Goal: Information Seeking & Learning: Learn about a topic

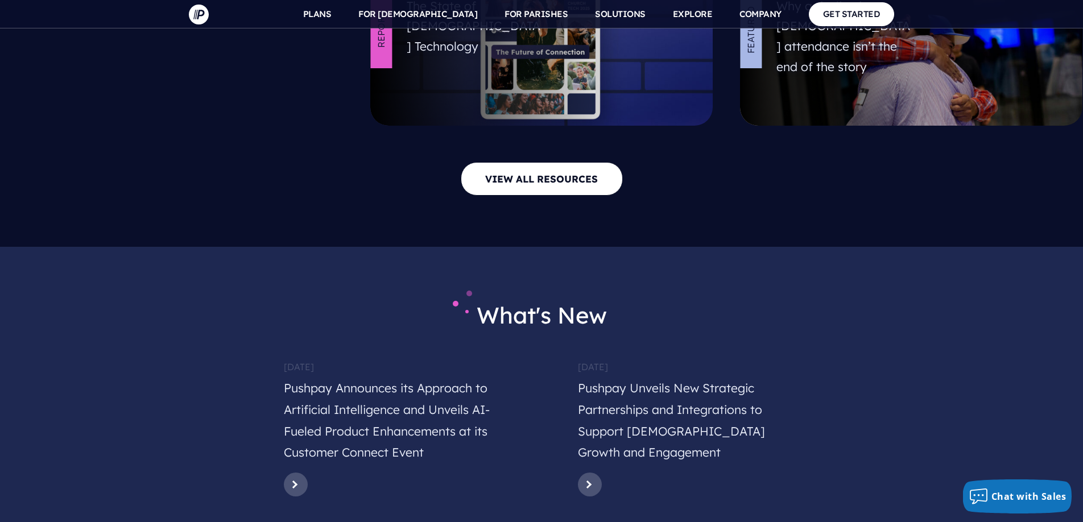
scroll to position [5524, 0]
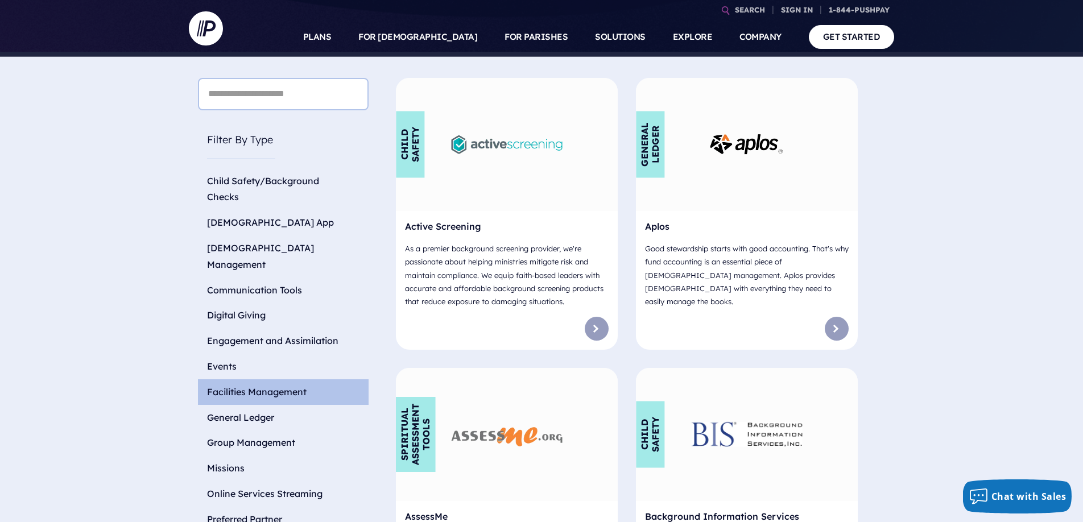
scroll to position [369, 0]
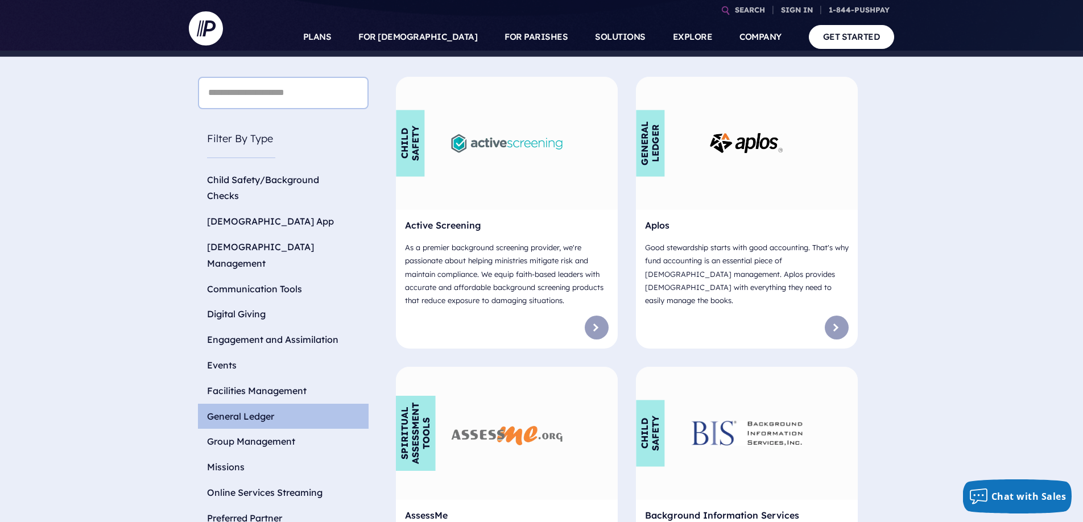
click at [231, 404] on li "General Ledger" at bounding box center [283, 417] width 171 height 26
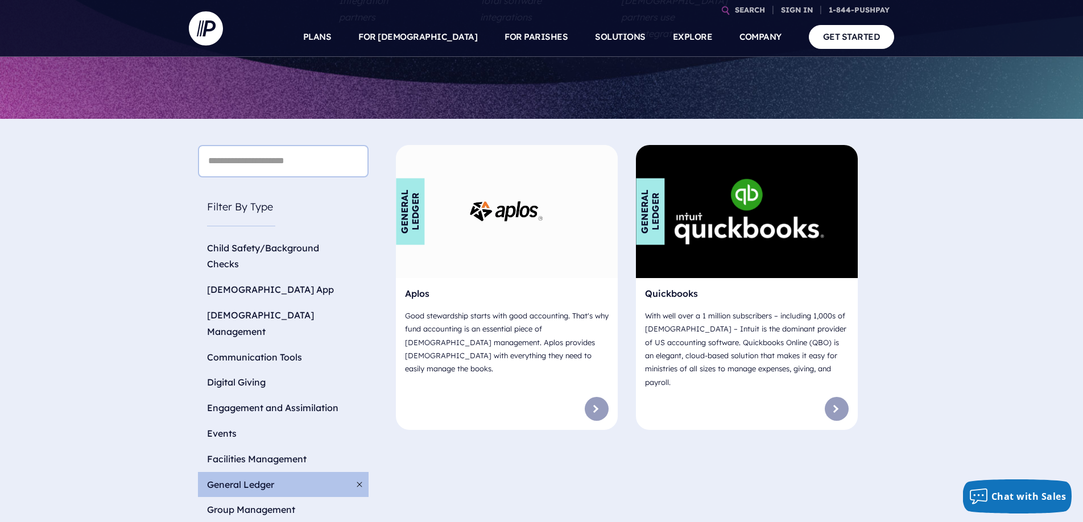
scroll to position [301, 0]
